Goal: Task Accomplishment & Management: Manage account settings

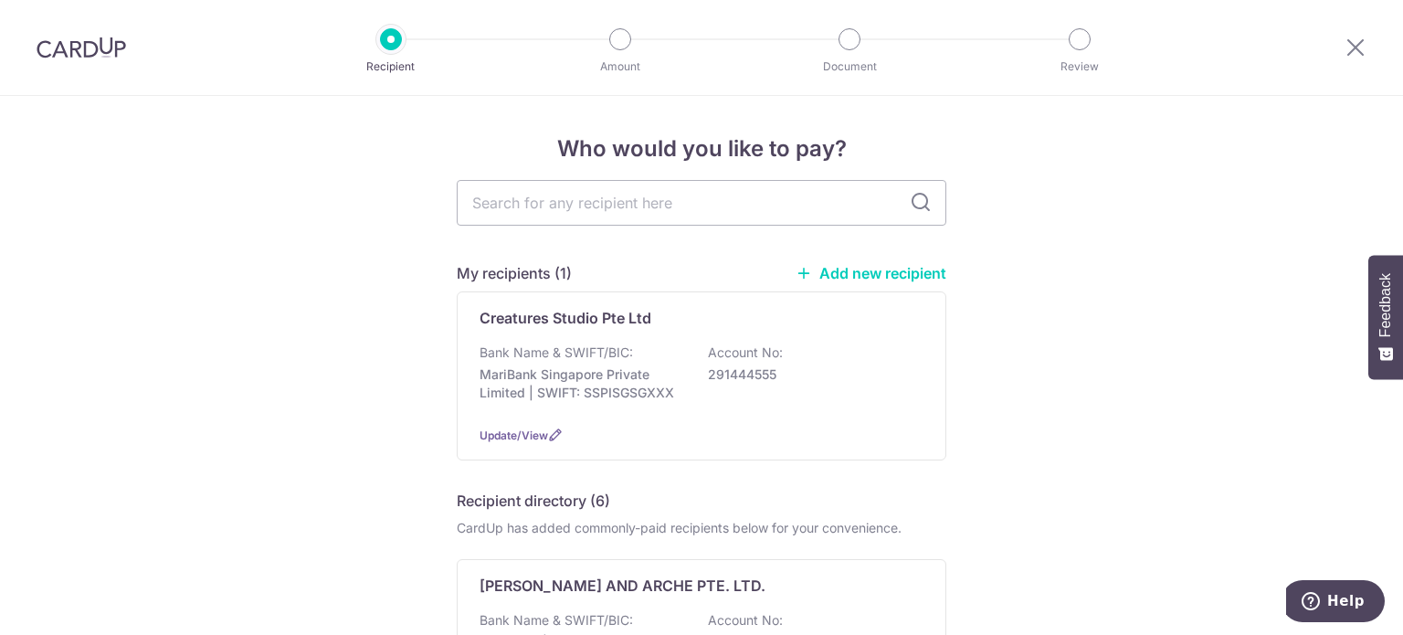
scroll to position [594, 0]
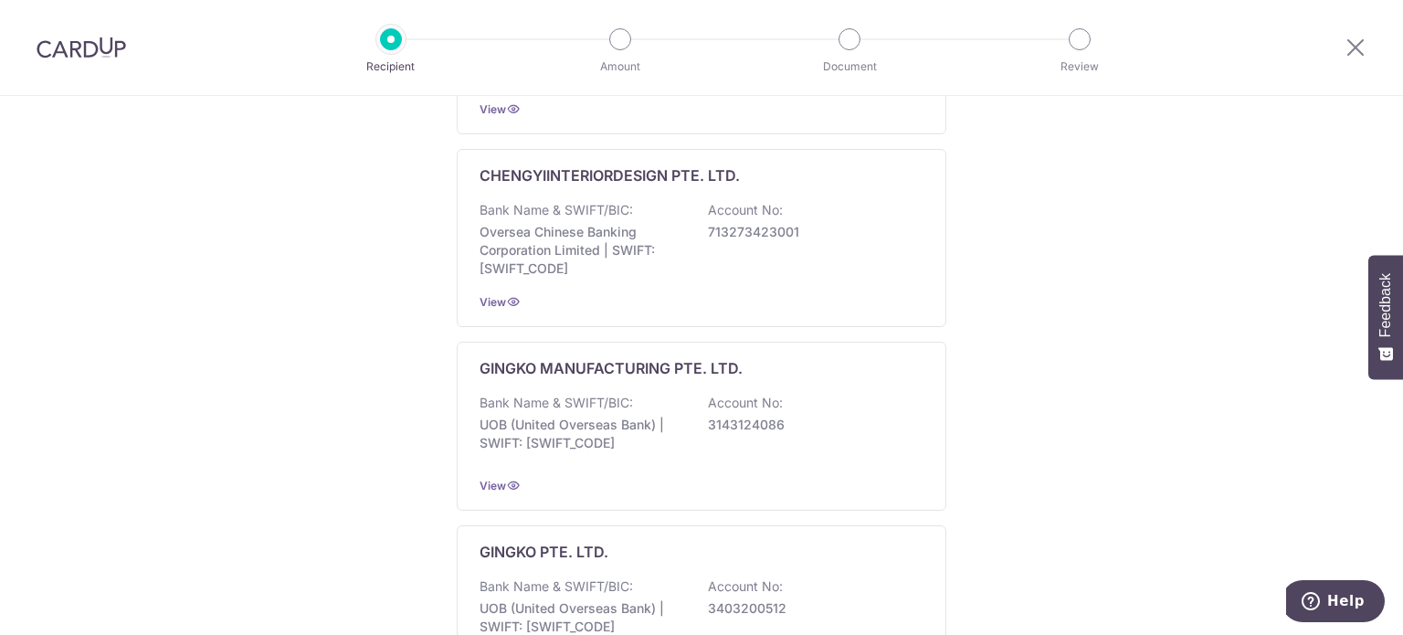
click at [400, 39] on div at bounding box center [391, 39] width 22 height 22
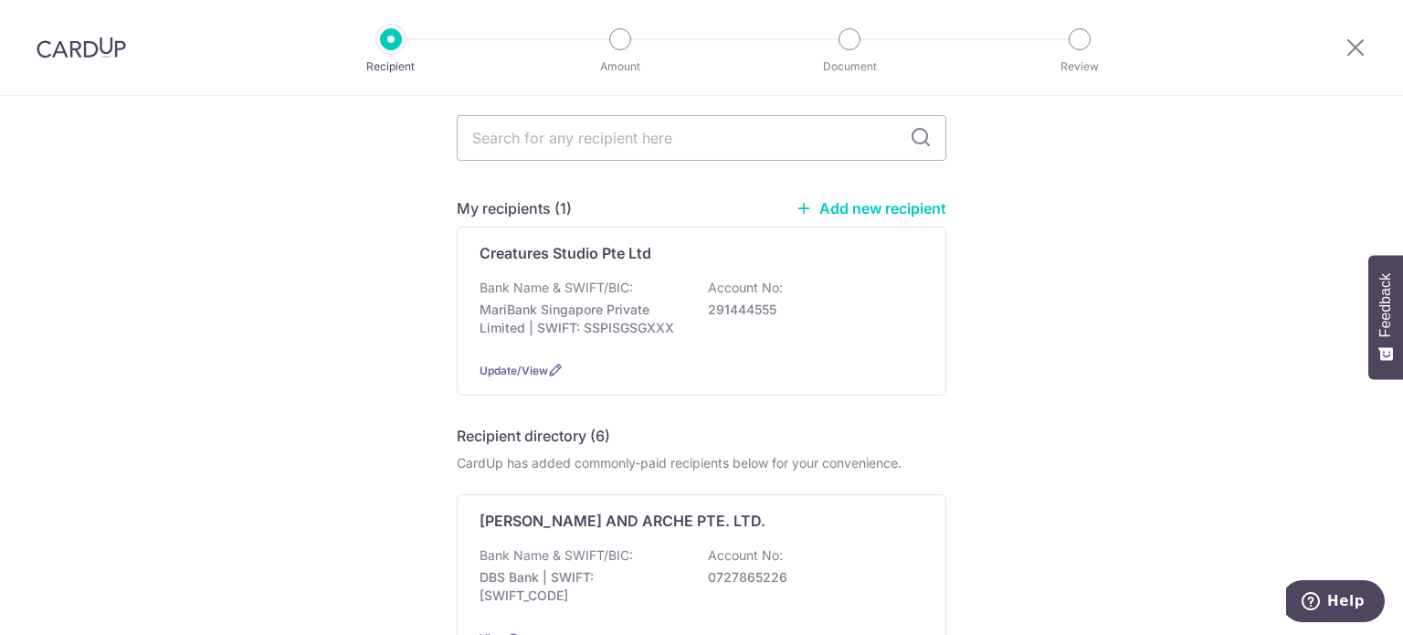
scroll to position [0, 0]
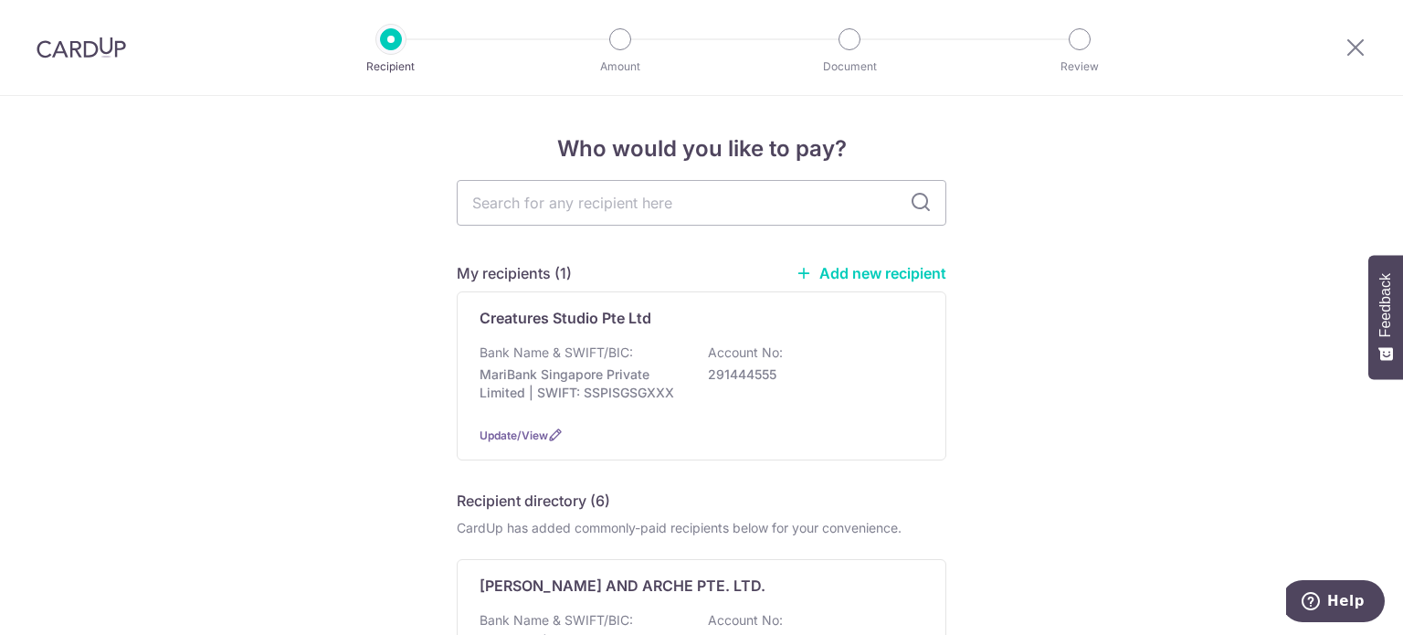
click at [50, 47] on img at bounding box center [81, 48] width 89 height 22
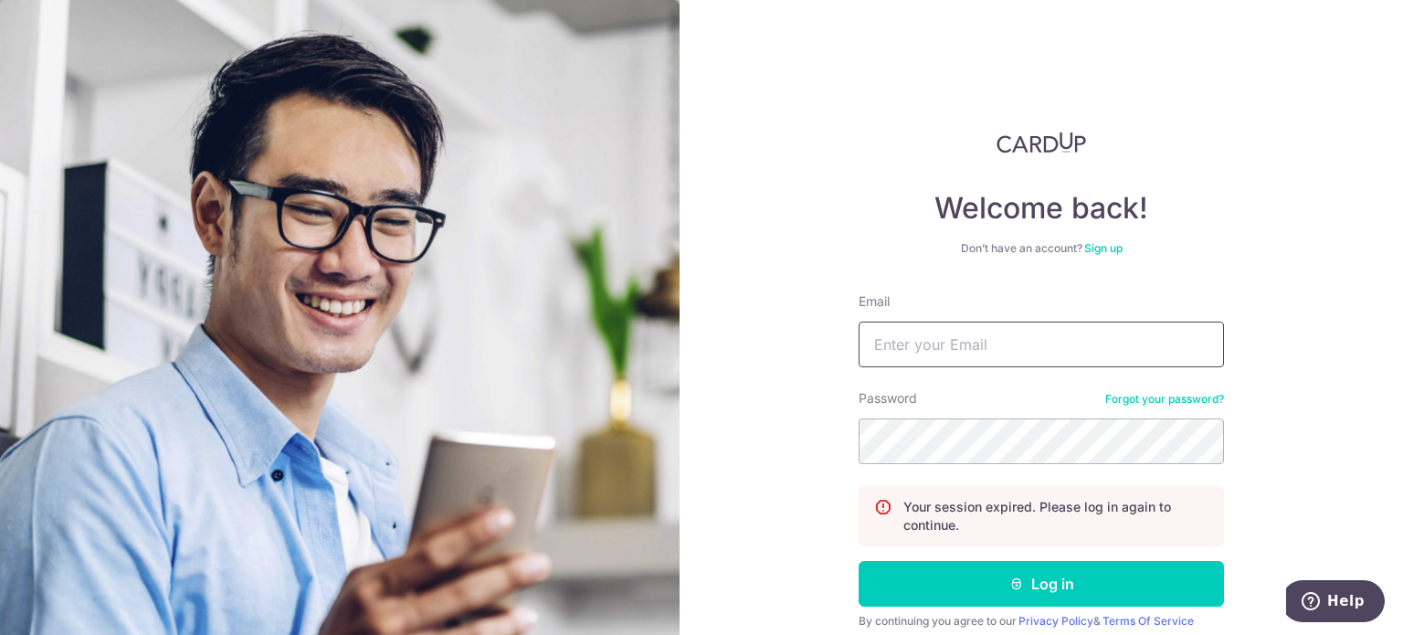
drag, startPoint x: 944, startPoint y: 321, endPoint x: 948, endPoint y: 340, distance: 19.5
click at [945, 327] on input "Email" at bounding box center [1040, 344] width 365 height 46
type input "[DOMAIN_NAME][EMAIL_ADDRESS][DOMAIN_NAME]"
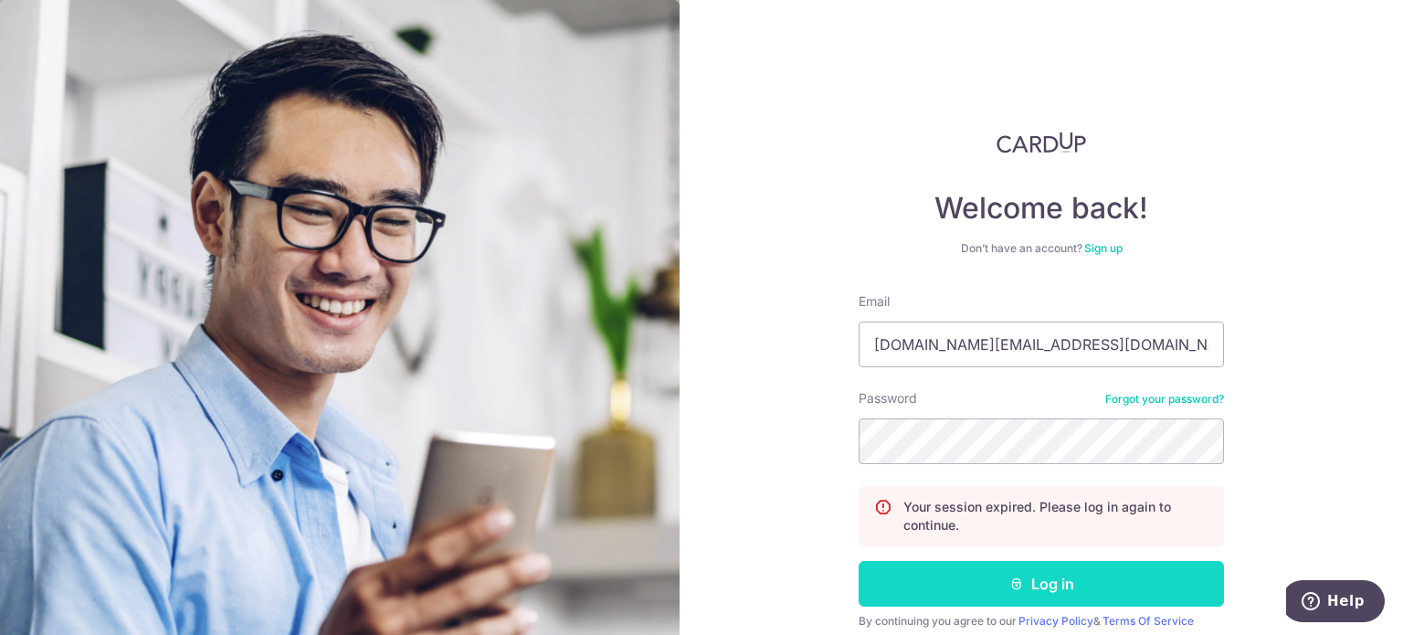
click at [997, 581] on button "Log in" at bounding box center [1040, 584] width 365 height 46
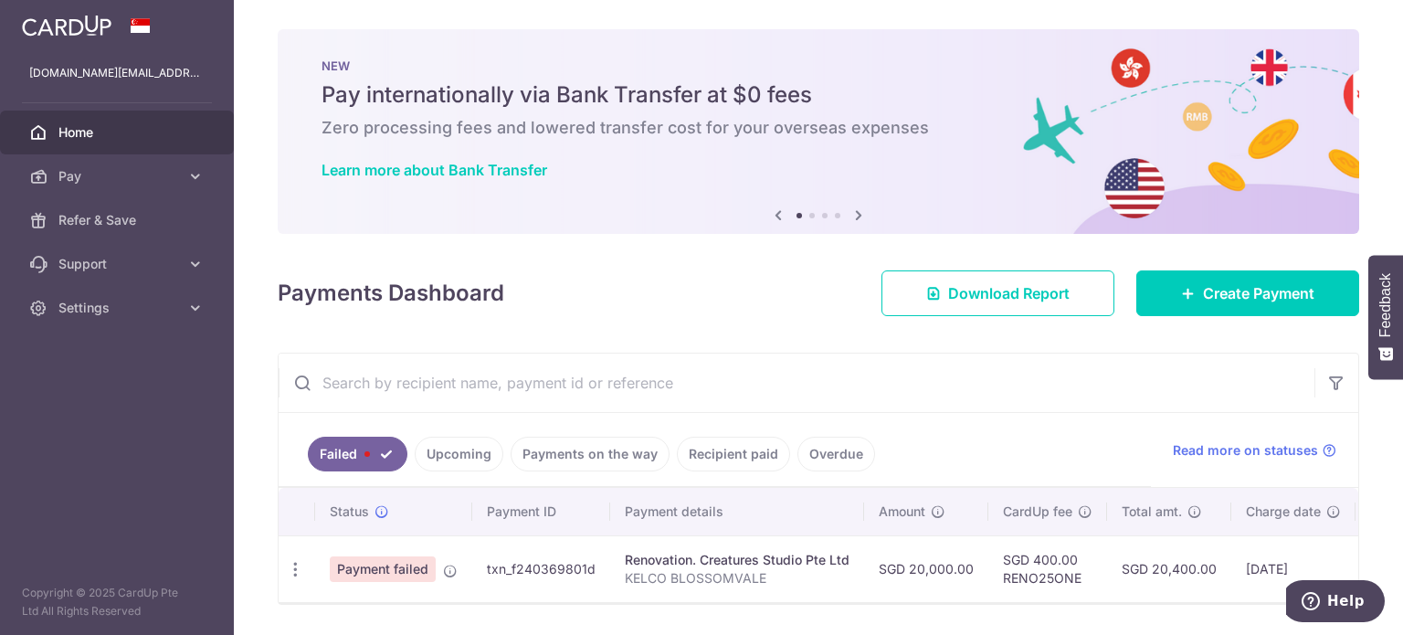
scroll to position [62, 0]
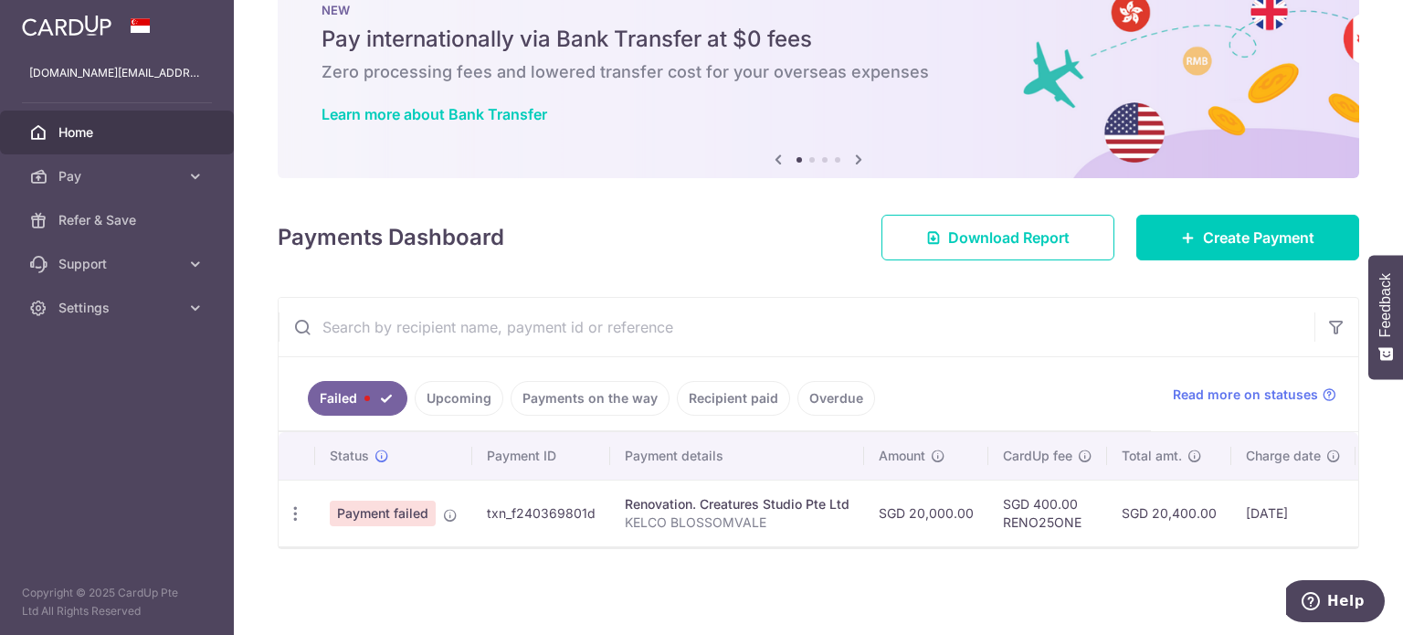
click at [459, 381] on link "Upcoming" at bounding box center [459, 398] width 89 height 35
